Goal: Check status: Check status

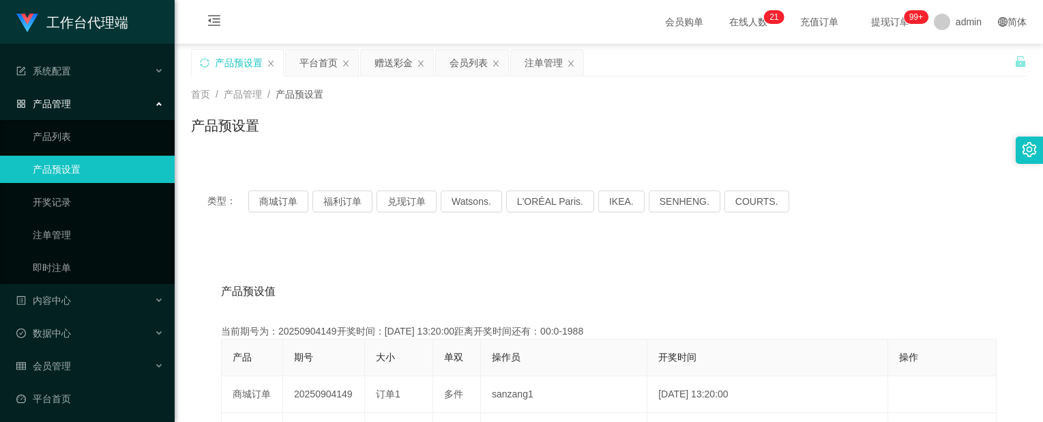
scroll to position [68, 0]
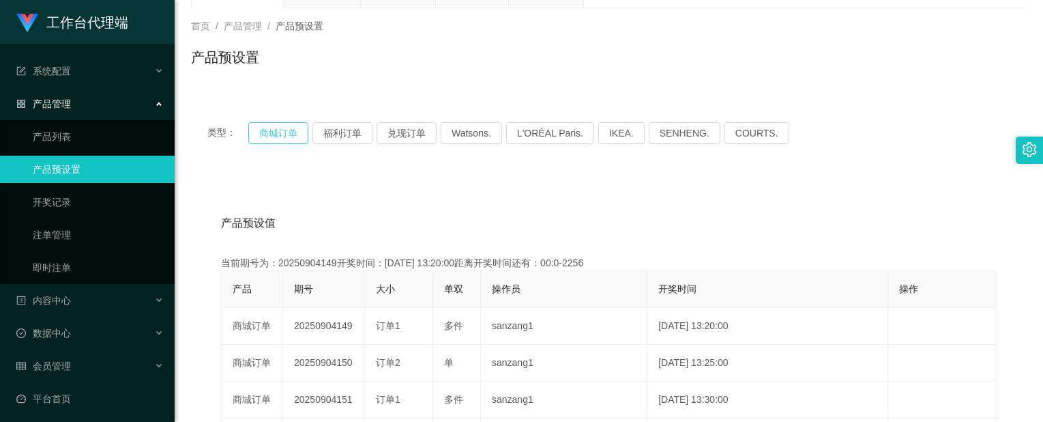
click at [287, 128] on button "商城订单" at bounding box center [278, 133] width 60 height 22
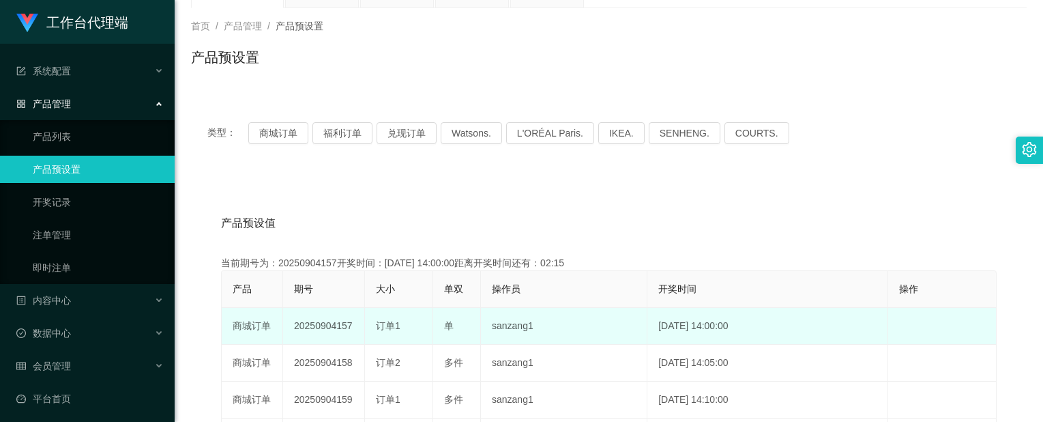
drag, startPoint x: 355, startPoint y: 329, endPoint x: 338, endPoint y: 329, distance: 17.1
click at [338, 329] on td "20250904157" at bounding box center [324, 326] width 82 height 37
copy td "157"
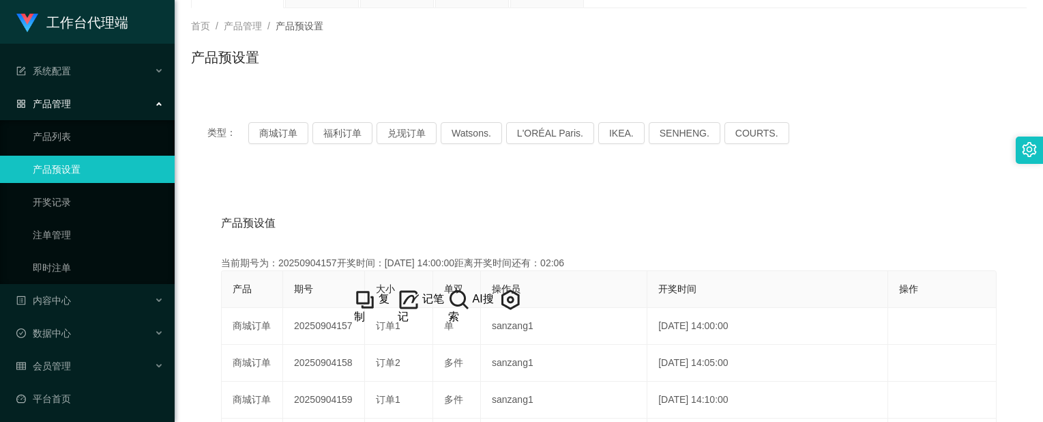
drag, startPoint x: 537, startPoint y: 200, endPoint x: 671, endPoint y: 145, distance: 144.7
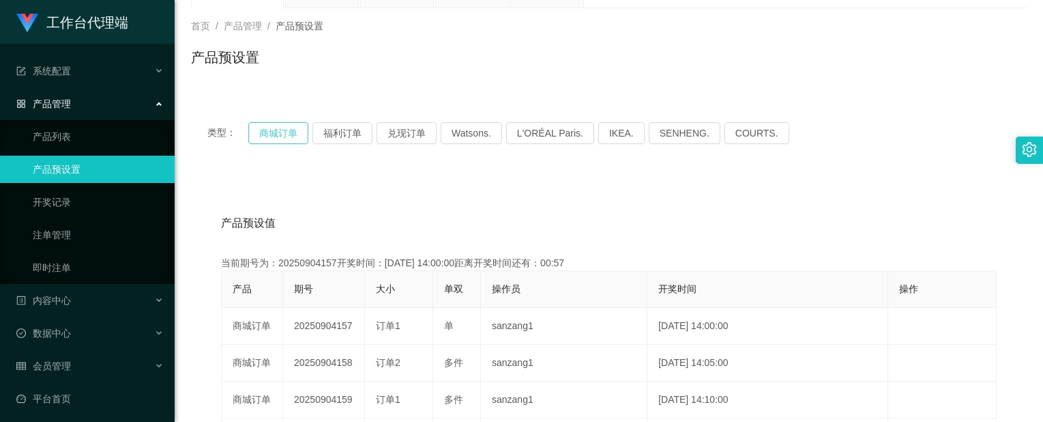
click at [294, 126] on button "商城订单" at bounding box center [278, 133] width 60 height 22
drag, startPoint x: 281, startPoint y: 135, endPoint x: 274, endPoint y: 137, distance: 7.8
click at [281, 135] on button "商城订单" at bounding box center [278, 133] width 60 height 22
drag, startPoint x: 71, startPoint y: 242, endPoint x: 123, endPoint y: 220, distance: 56.3
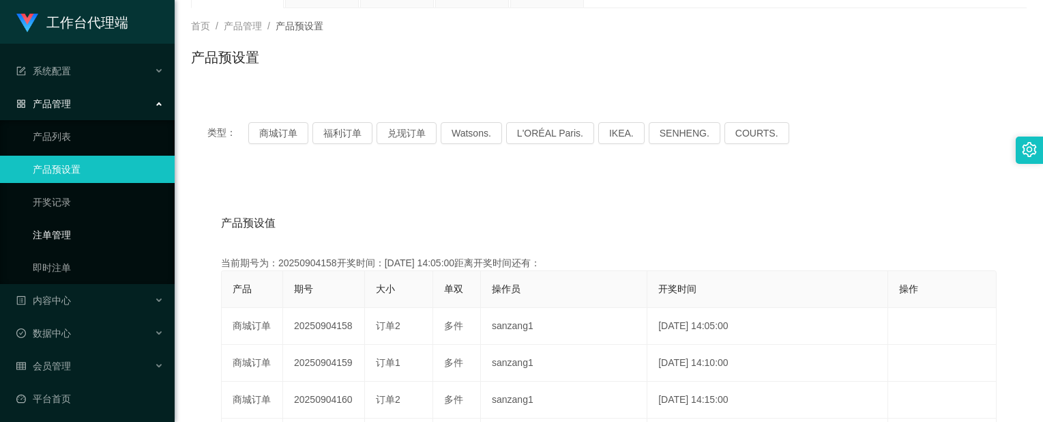
click at [71, 242] on link "注单管理" at bounding box center [98, 234] width 131 height 27
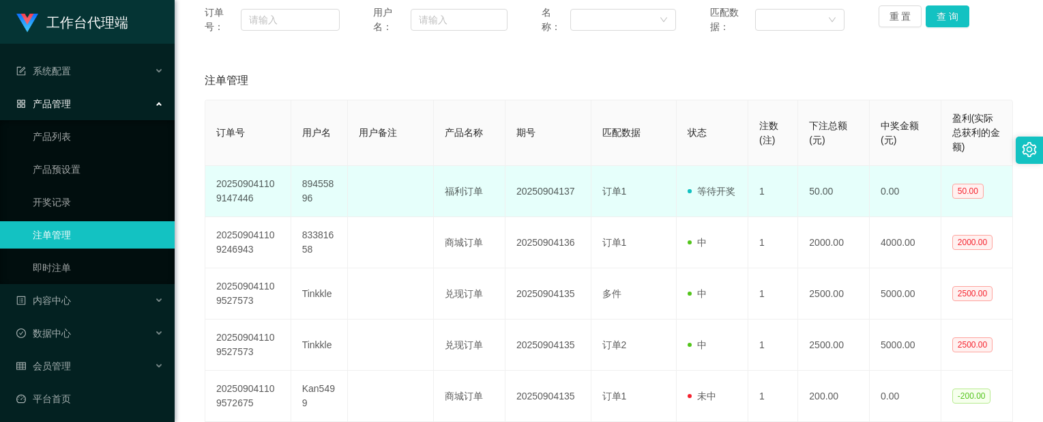
scroll to position [205, 0]
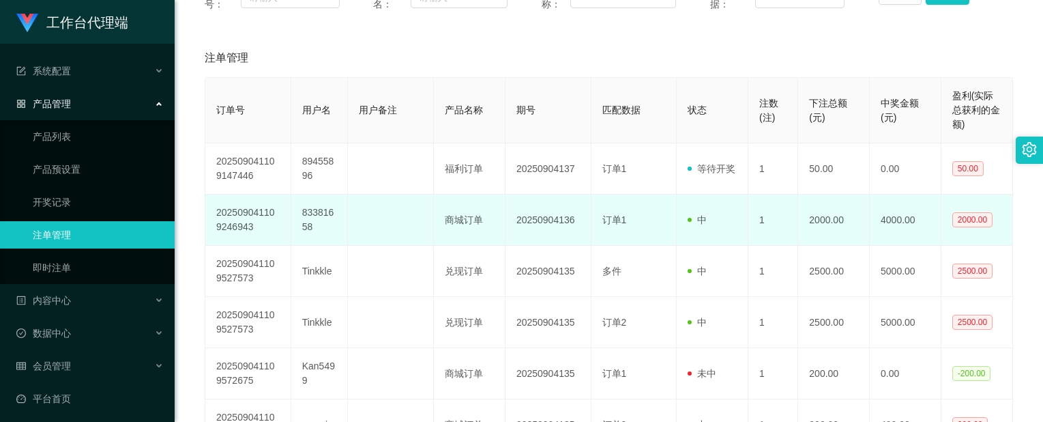
click at [378, 196] on td at bounding box center [391, 219] width 86 height 51
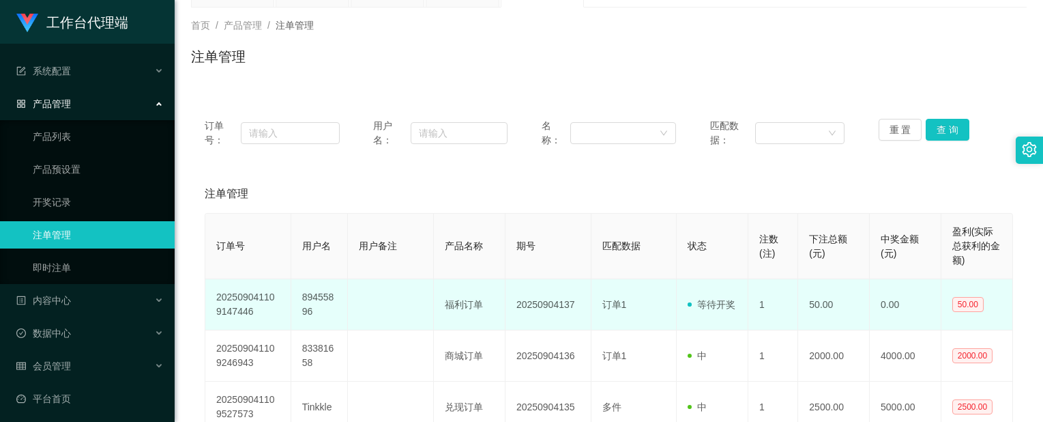
scroll to position [68, 0]
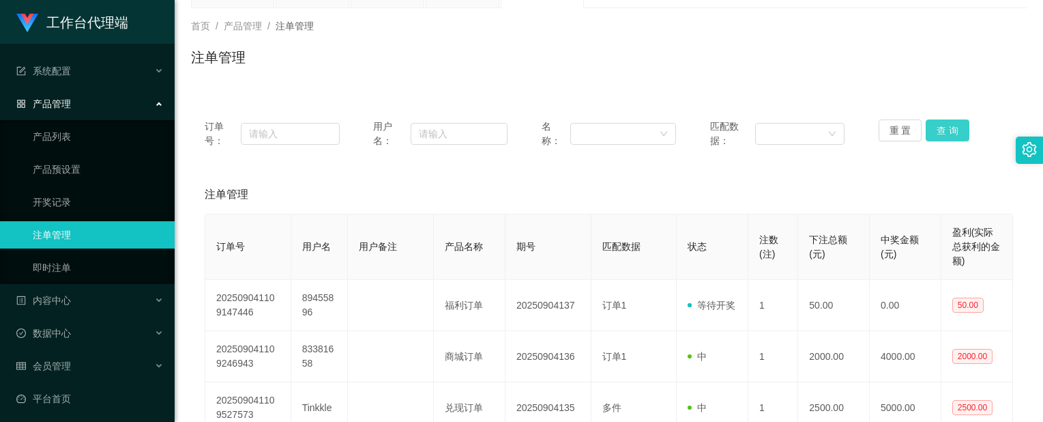
click at [945, 133] on button "查 询" at bounding box center [948, 130] width 44 height 22
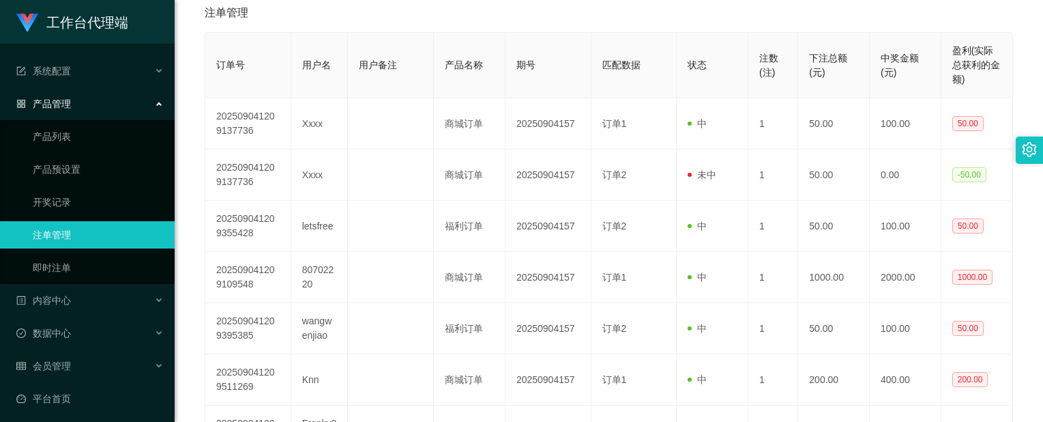
scroll to position [273, 0]
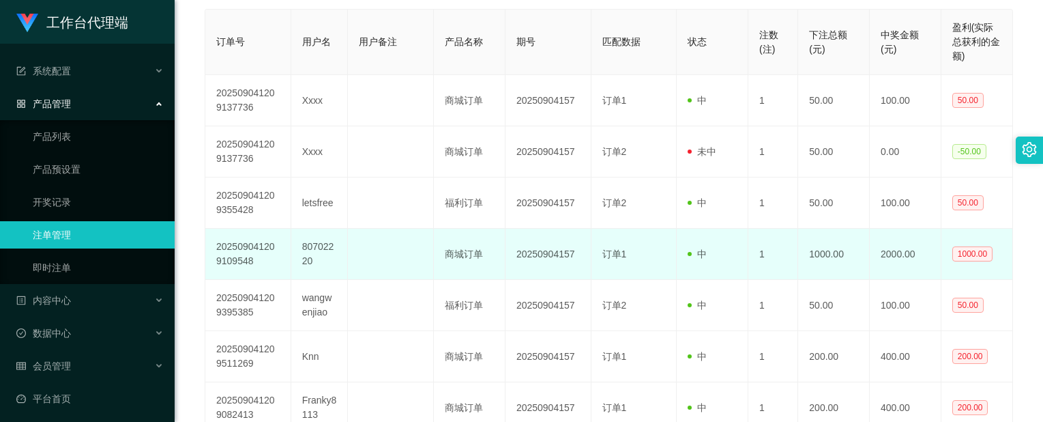
click at [536, 258] on td "20250904157" at bounding box center [548, 254] width 86 height 51
copy td "20250904157"
click at [536, 258] on td "20250904157" at bounding box center [548, 254] width 86 height 51
copy td "20250904157"
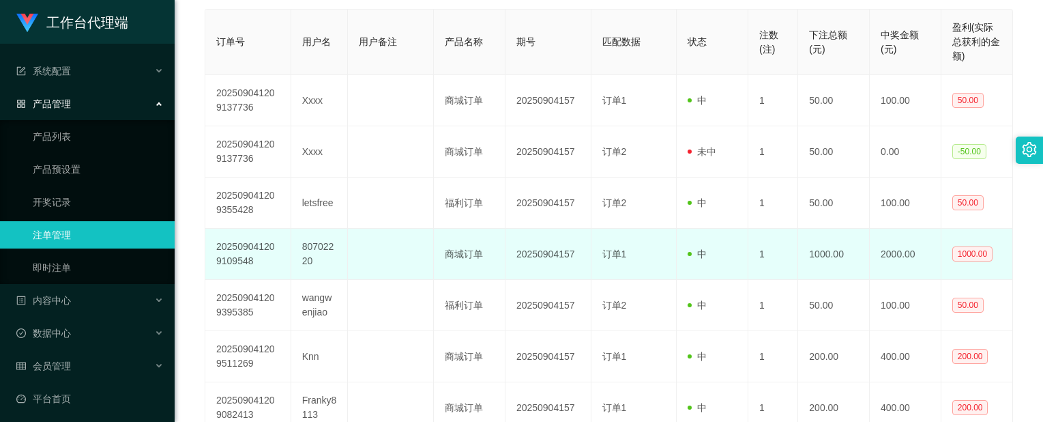
click at [304, 248] on td "80702220" at bounding box center [319, 254] width 57 height 51
copy td "80702220"
click at [304, 248] on td "80702220" at bounding box center [319, 254] width 57 height 51
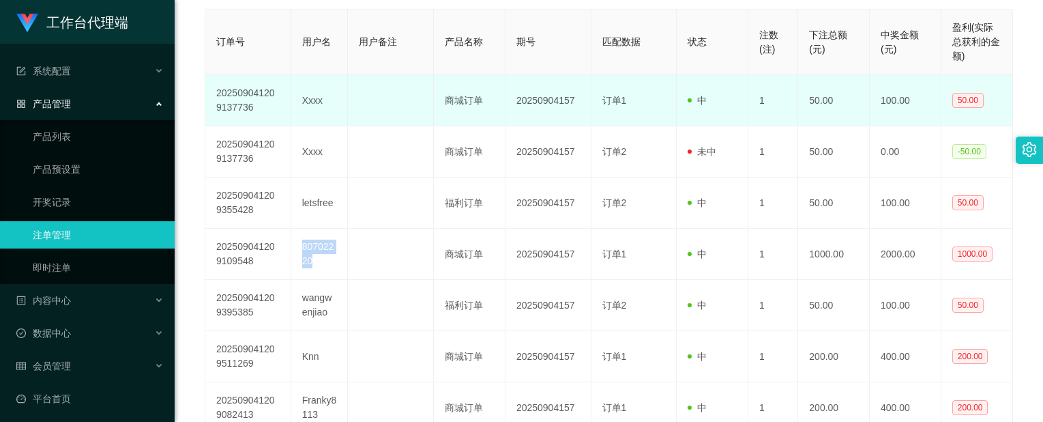
copy td "80702220"
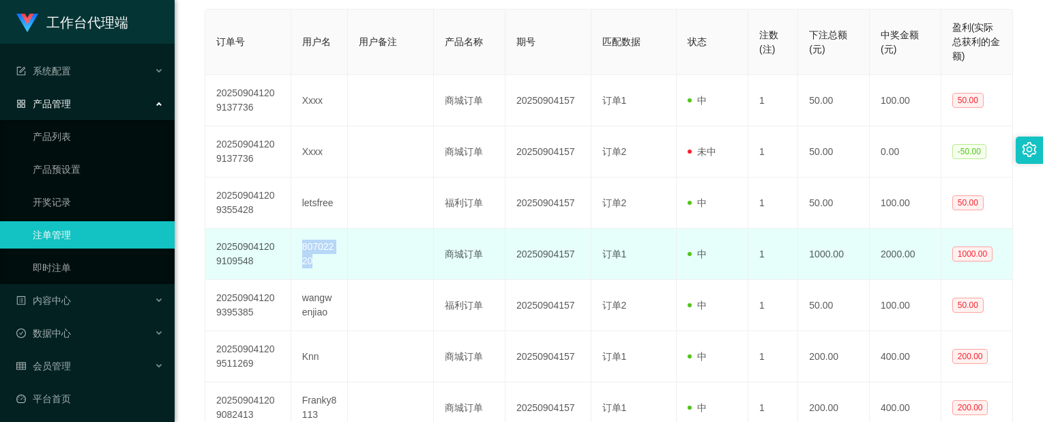
click at [325, 246] on td "80702220" at bounding box center [319, 254] width 57 height 51
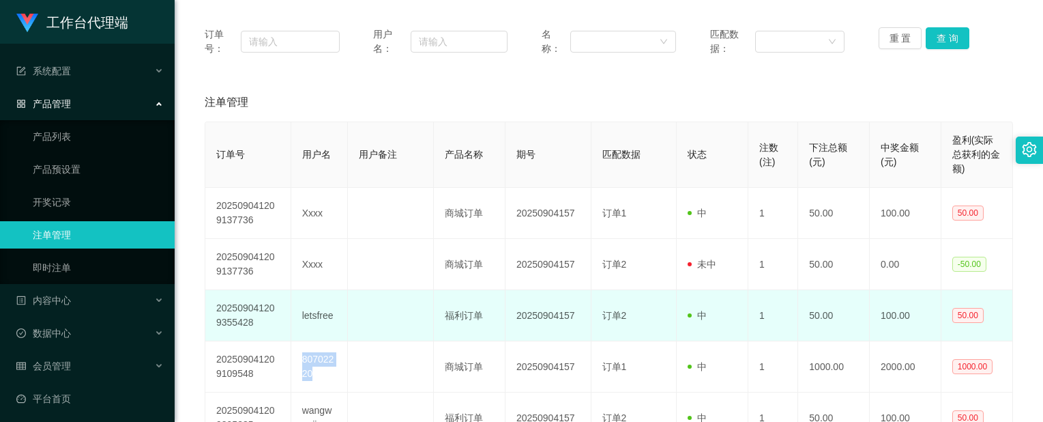
scroll to position [0, 0]
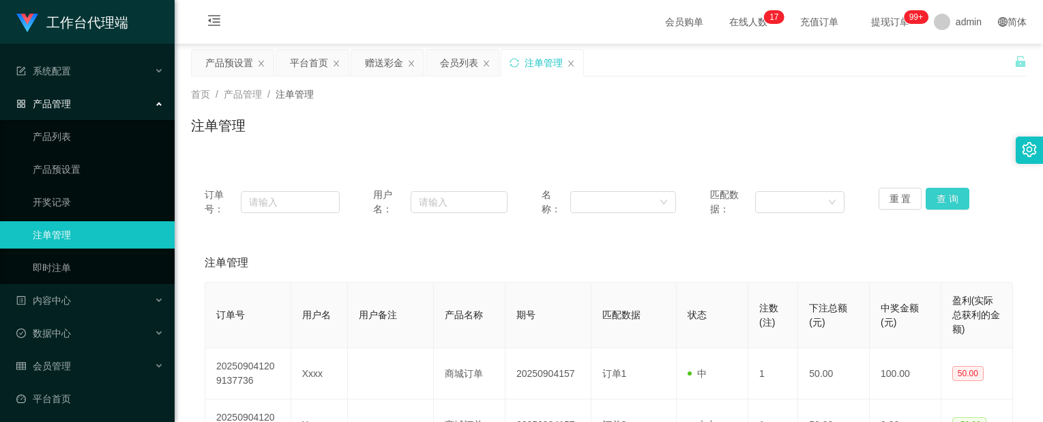
click at [947, 201] on button "查 询" at bounding box center [948, 199] width 44 height 22
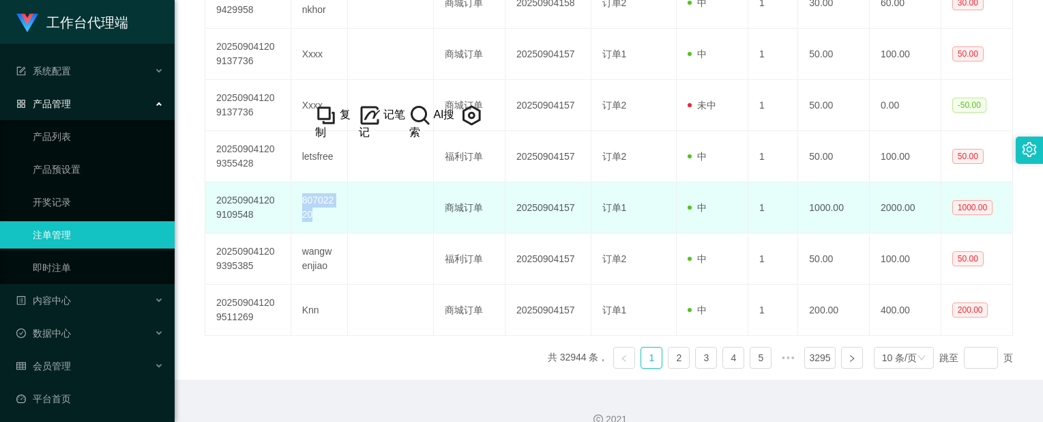
scroll to position [545, 0]
